Goal: Information Seeking & Learning: Find specific fact

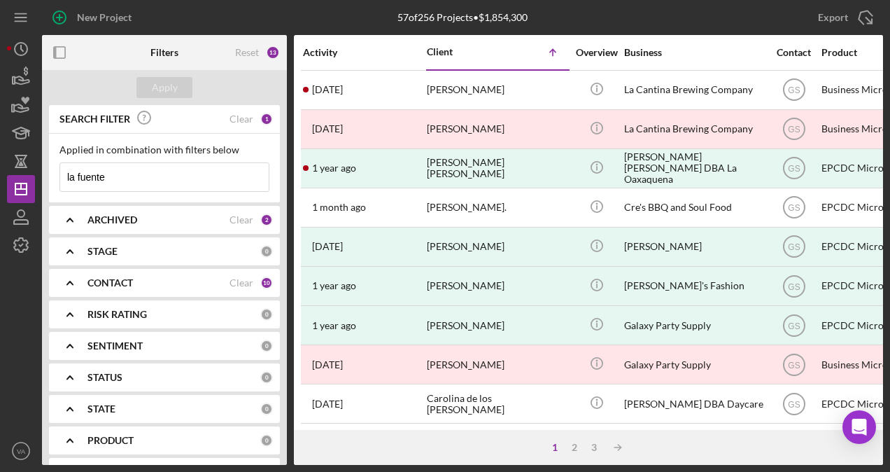
click at [150, 182] on input "la fuente" at bounding box center [164, 177] width 209 height 28
type input "l"
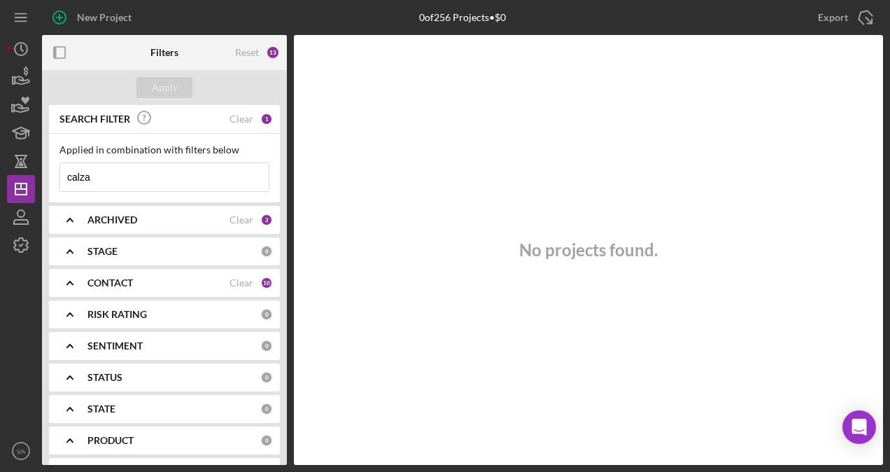
type input "calza"
drag, startPoint x: 130, startPoint y: 179, endPoint x: 59, endPoint y: 176, distance: 71.5
click at [60, 176] on div "calza Icon/Menu Close" at bounding box center [165, 176] width 210 height 29
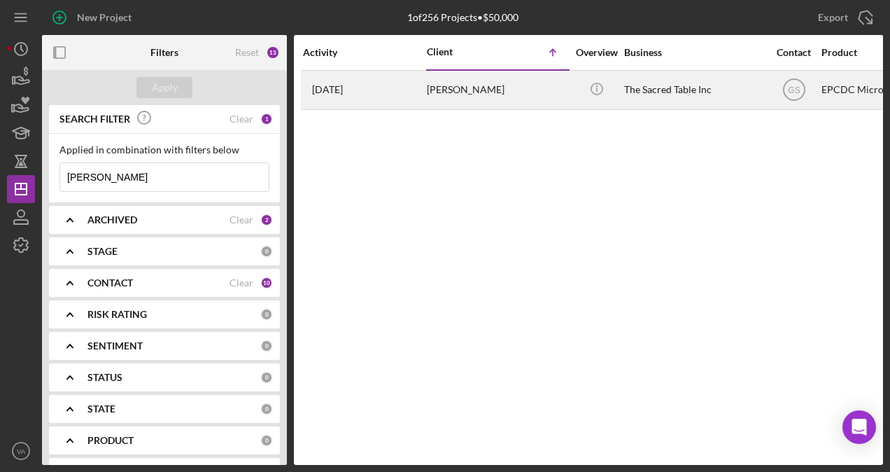
type input "[PERSON_NAME]"
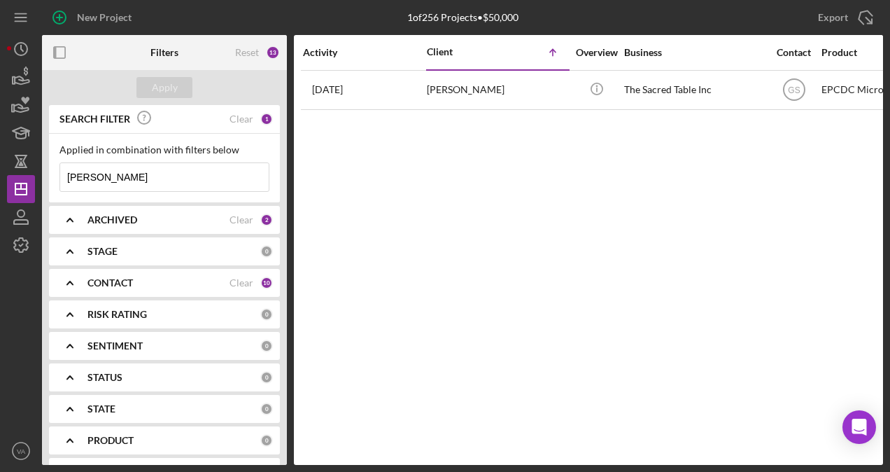
drag, startPoint x: 162, startPoint y: 188, endPoint x: 67, endPoint y: 189, distance: 95.2
click at [67, 189] on input "[PERSON_NAME]" at bounding box center [164, 177] width 209 height 28
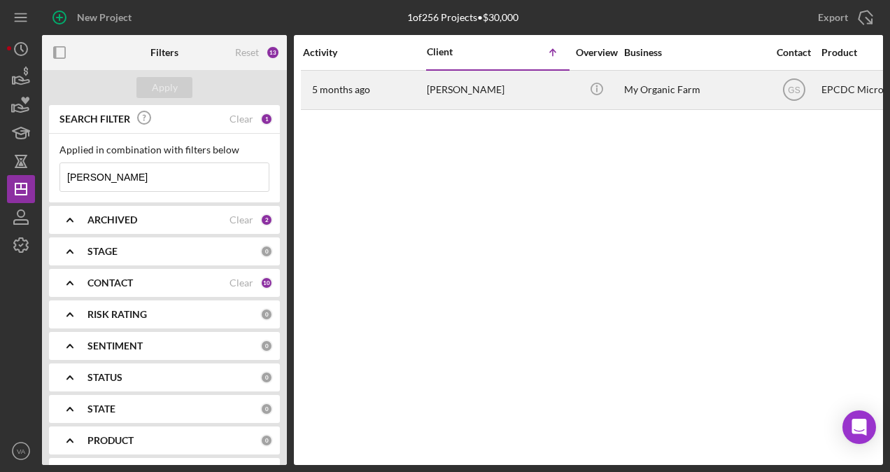
type input "[PERSON_NAME]"
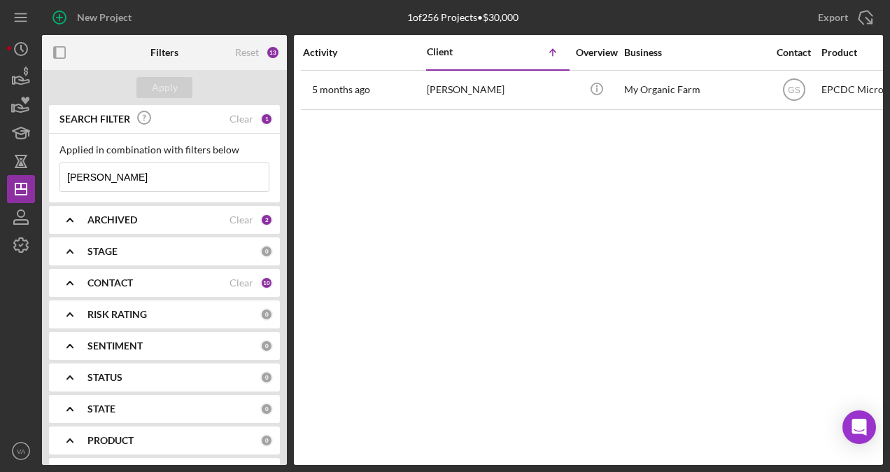
drag, startPoint x: 109, startPoint y: 169, endPoint x: 67, endPoint y: 157, distance: 43.9
click at [67, 158] on div "Applied in combination with filters below [PERSON_NAME] Icon/Menu Close" at bounding box center [165, 168] width 210 height 48
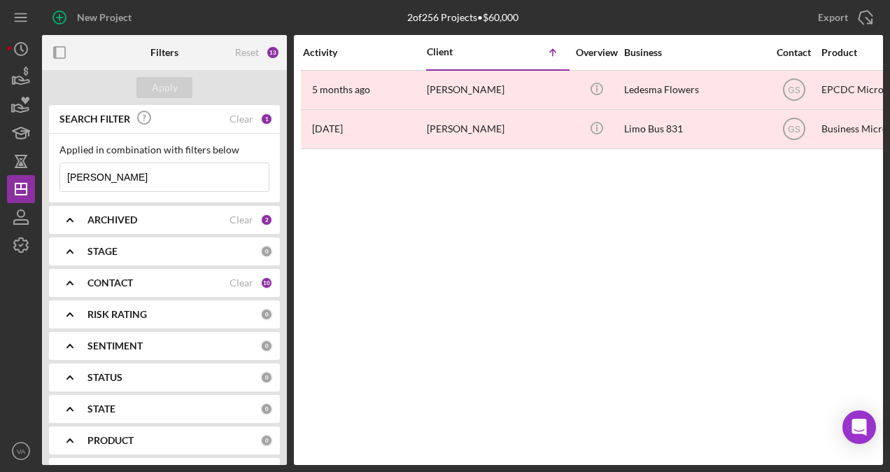
click at [198, 172] on input "[PERSON_NAME]" at bounding box center [164, 177] width 209 height 28
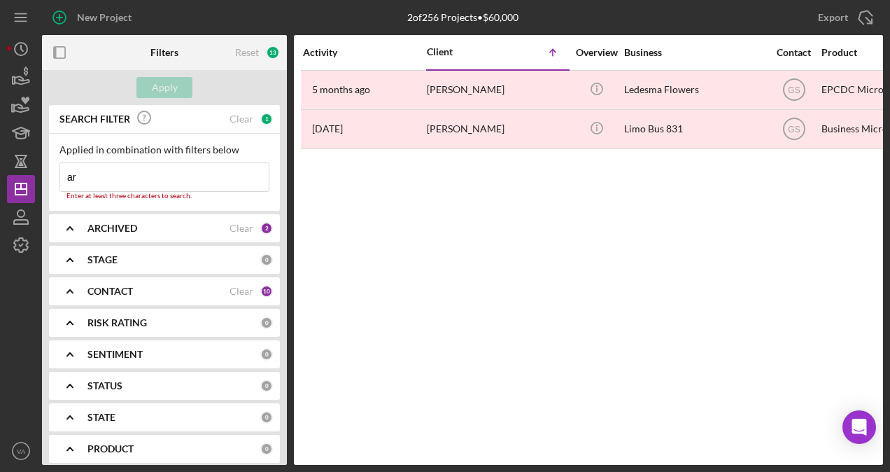
type input "a"
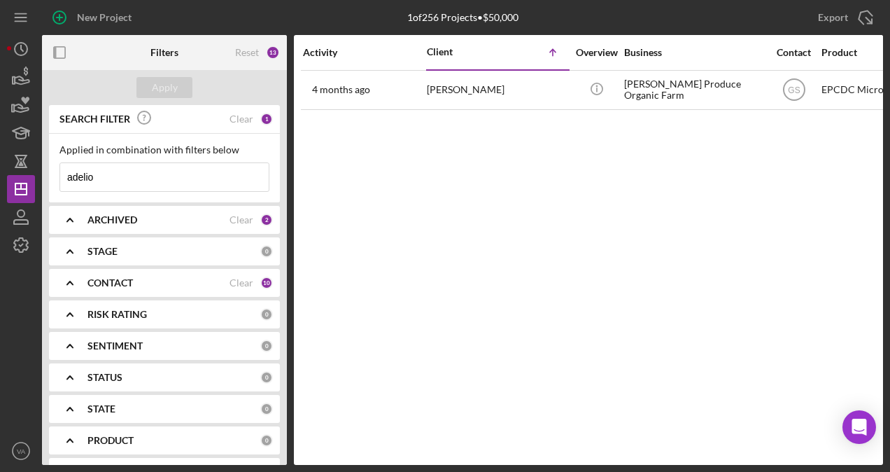
type input "adelio"
